Goal: Information Seeking & Learning: Learn about a topic

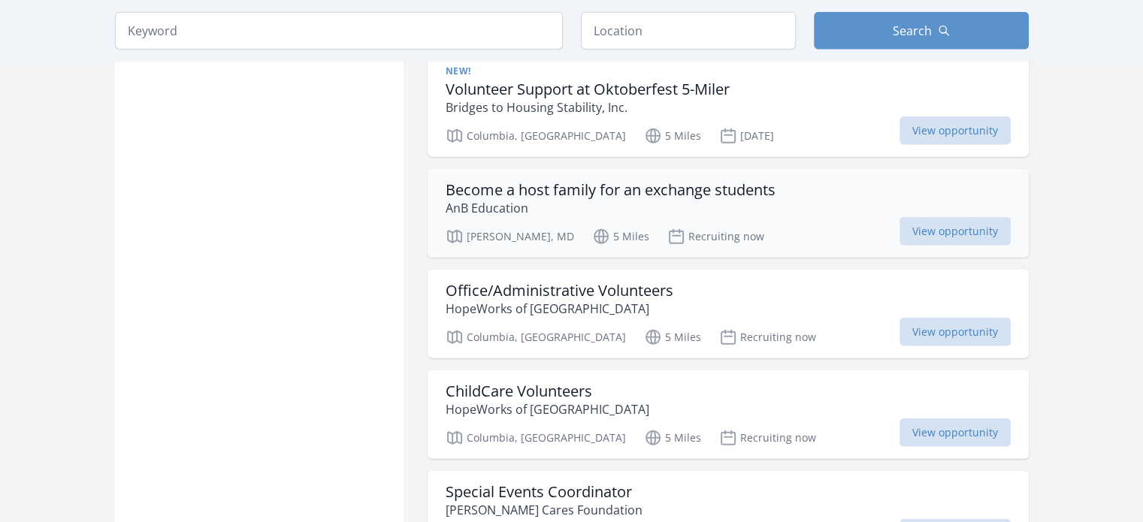
scroll to position [4059, 0]
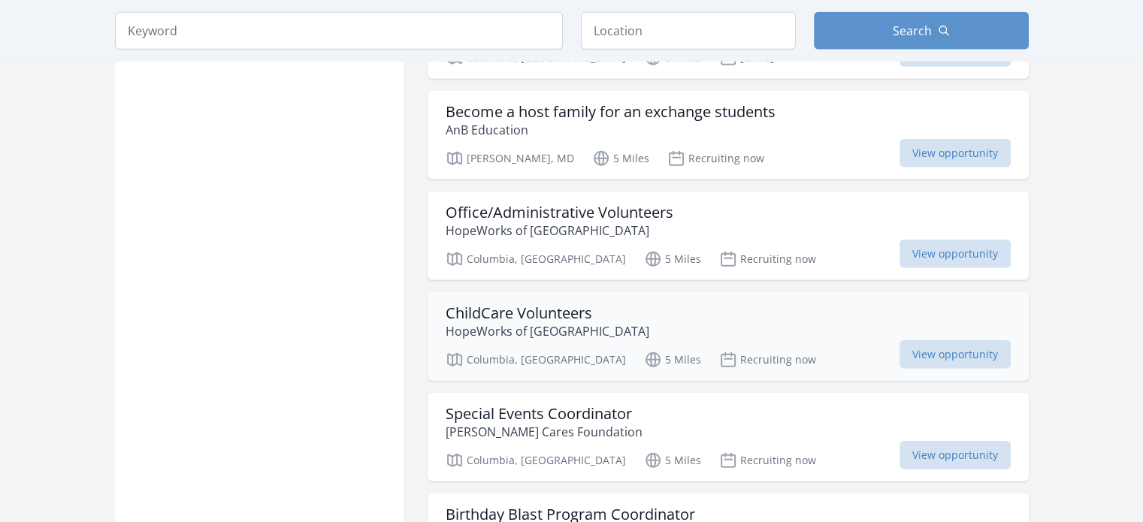
click at [734, 304] on div "ChildCare Volunteers HopeWorks of Howard County" at bounding box center [728, 322] width 565 height 36
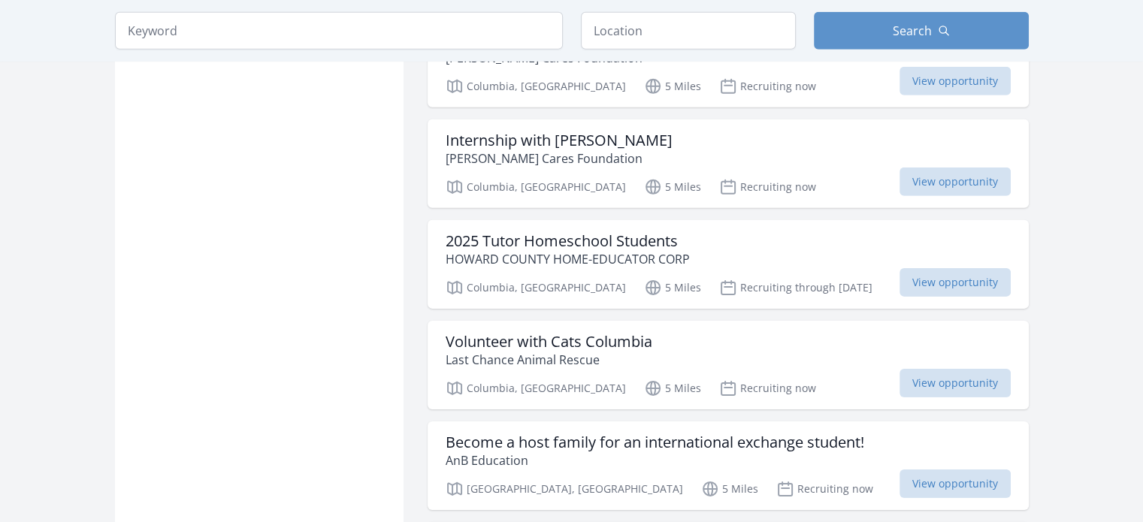
scroll to position [4811, 0]
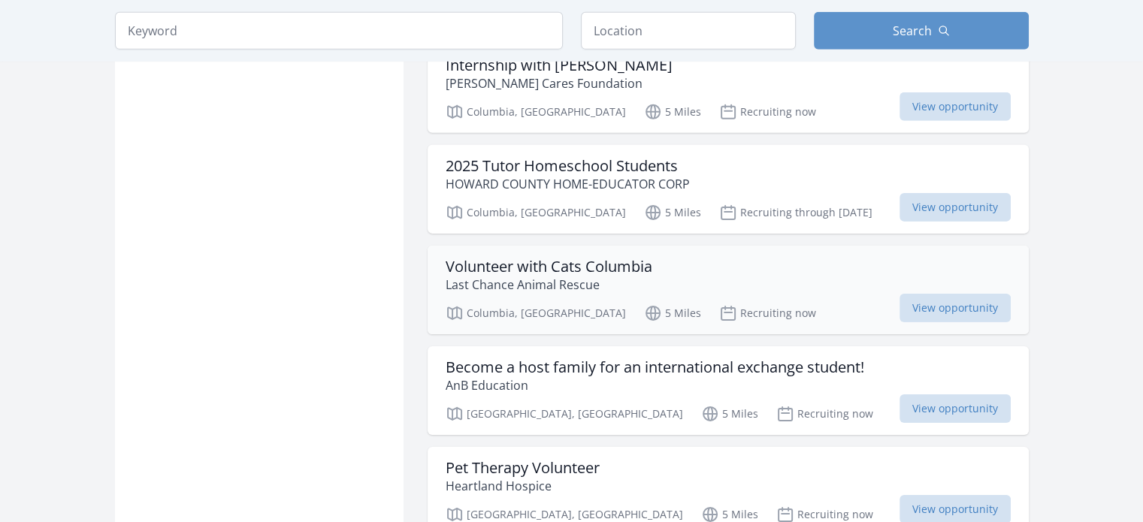
click at [782, 258] on div "Volunteer with Cats Columbia Last Chance Animal Rescue" at bounding box center [728, 276] width 565 height 36
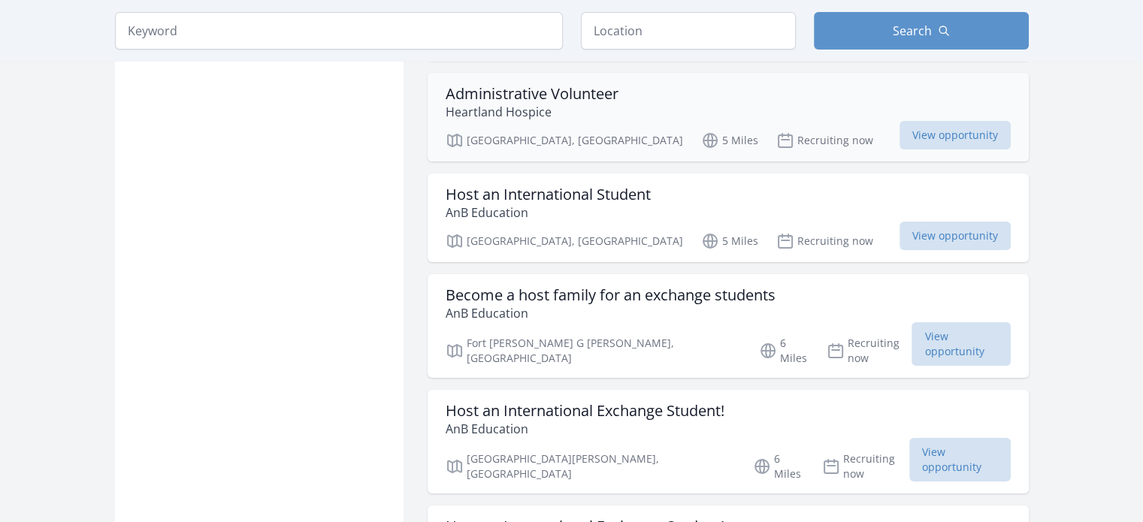
scroll to position [5563, 0]
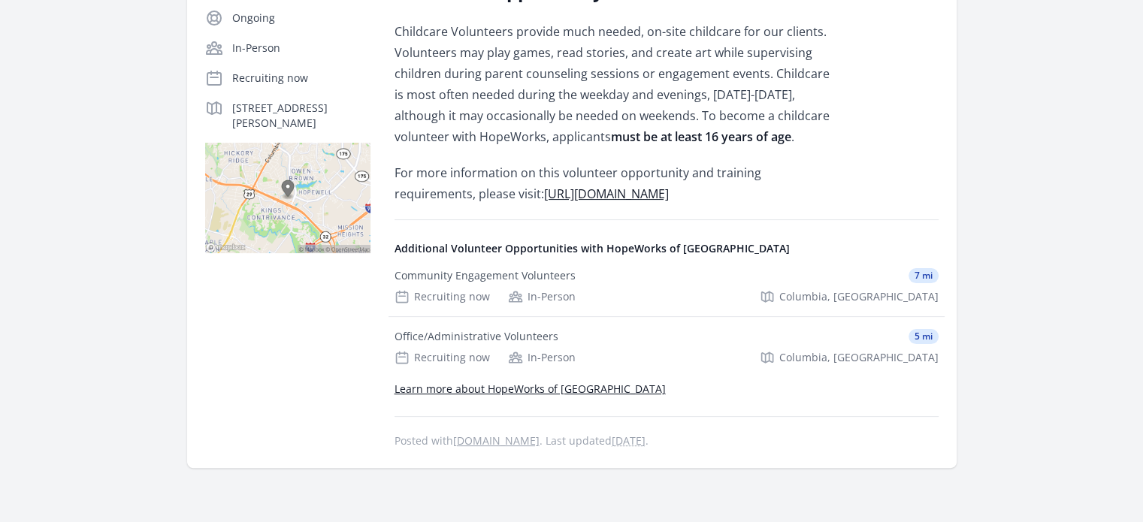
scroll to position [301, 0]
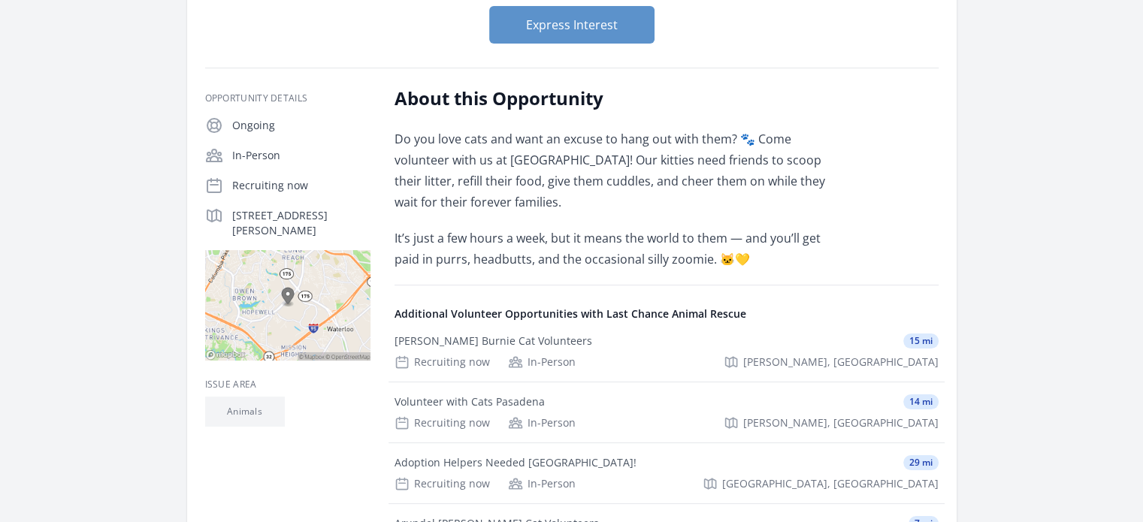
scroll to position [226, 0]
